Goal: Transaction & Acquisition: Purchase product/service

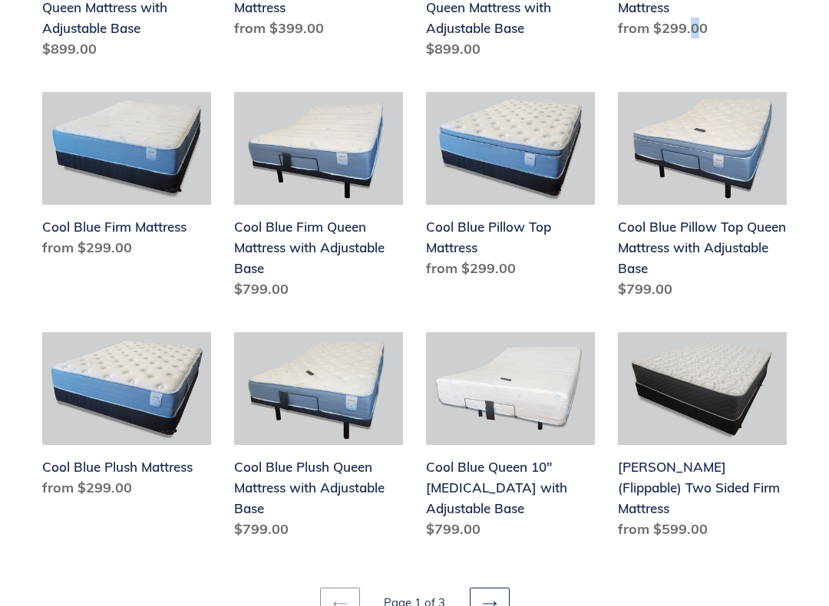
scroll to position [1670, 0]
click at [732, 491] on link "[PERSON_NAME] (Flippable) Two Sided Firm Mattress" at bounding box center [702, 438] width 169 height 213
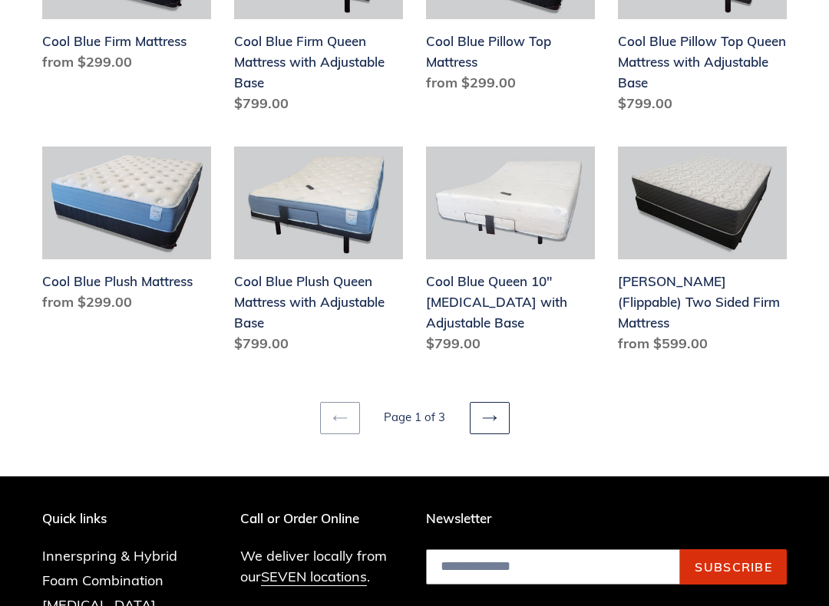
scroll to position [1856, 0]
click at [495, 421] on icon at bounding box center [489, 417] width 15 height 15
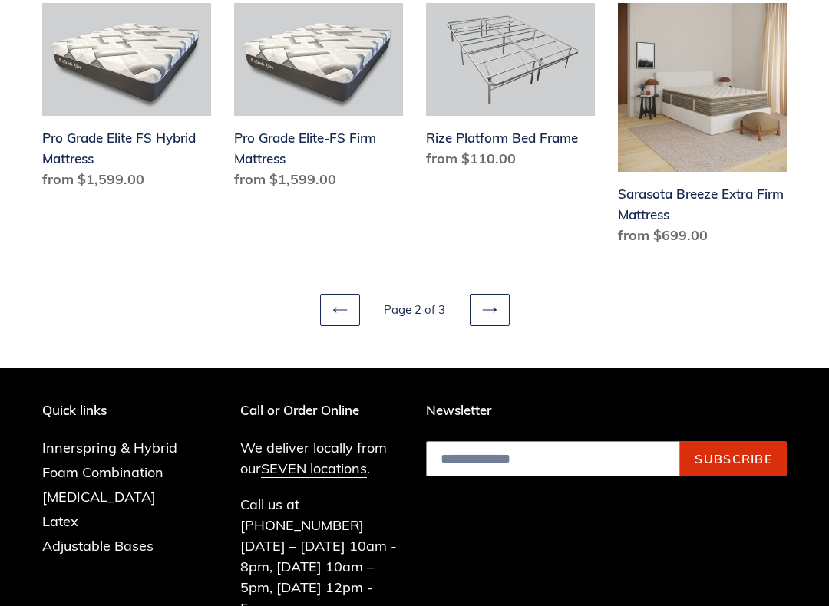
scroll to position [1986, 0]
click at [340, 306] on link "Previous page" at bounding box center [340, 310] width 40 height 32
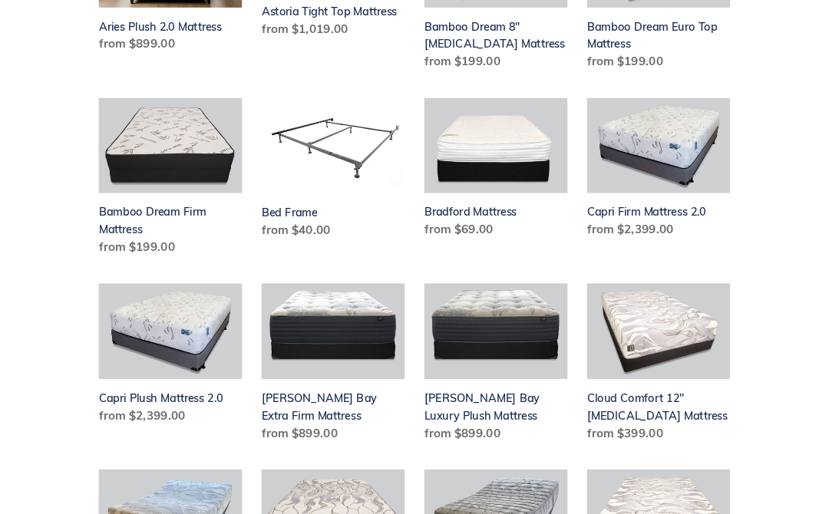
scroll to position [778, 0]
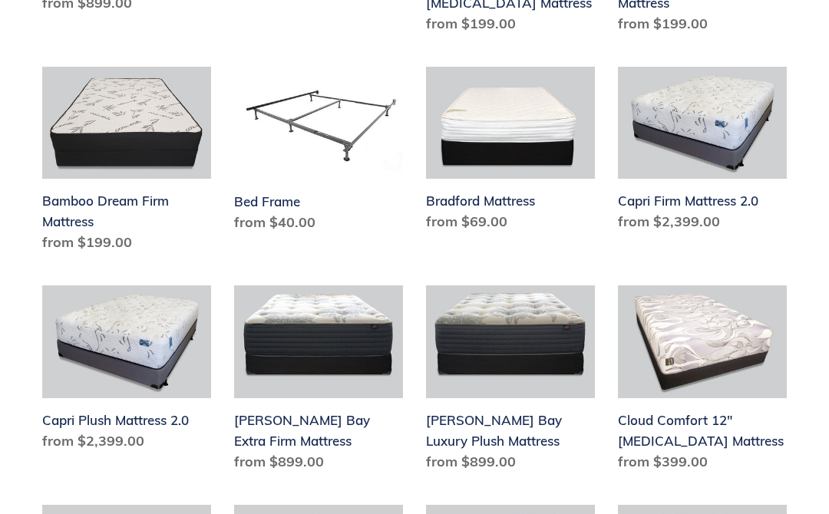
click at [508, 354] on link "Chadwick Bay Luxury Plush Mattress" at bounding box center [510, 381] width 169 height 193
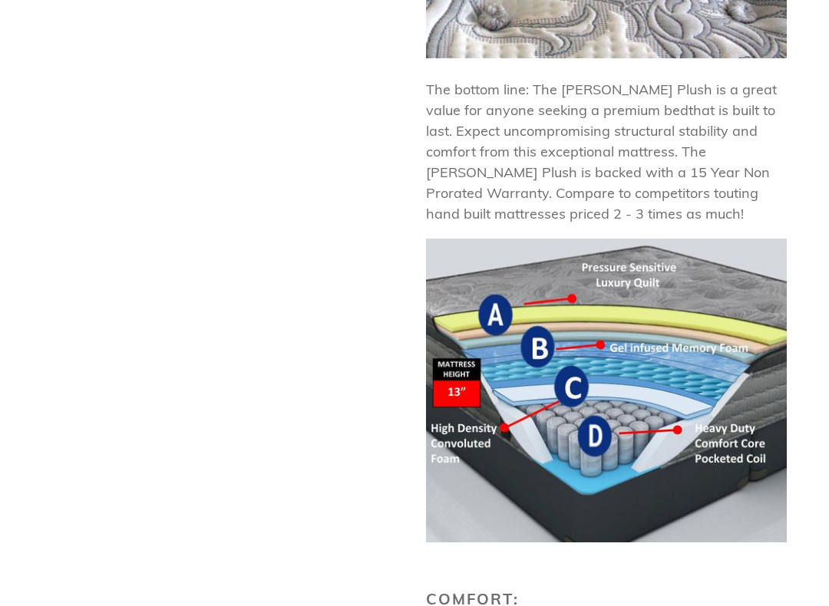
scroll to position [1512, 0]
